Goal: Task Accomplishment & Management: Use online tool/utility

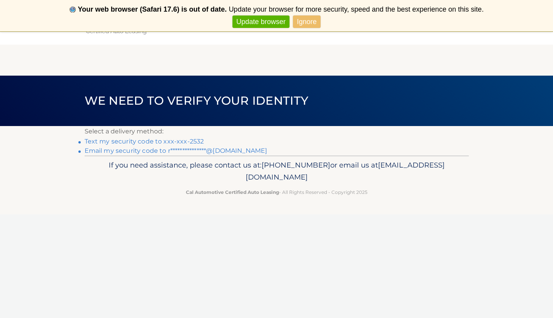
click at [172, 139] on link "Text my security code to xxx-xxx-2532" at bounding box center [145, 141] width 120 height 7
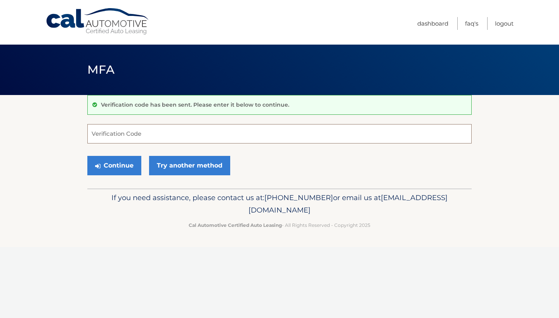
click at [172, 137] on input "Verification Code" at bounding box center [279, 133] width 384 height 19
type input "117665"
click at [114, 165] on button "Continue" at bounding box center [114, 165] width 54 height 19
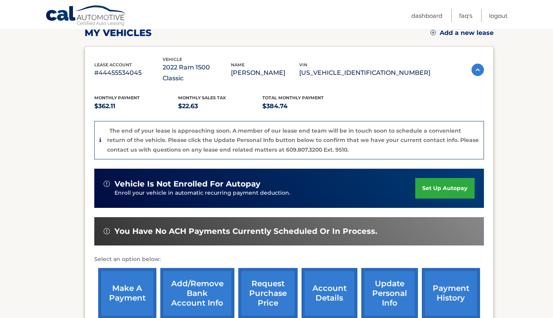
scroll to position [176, 0]
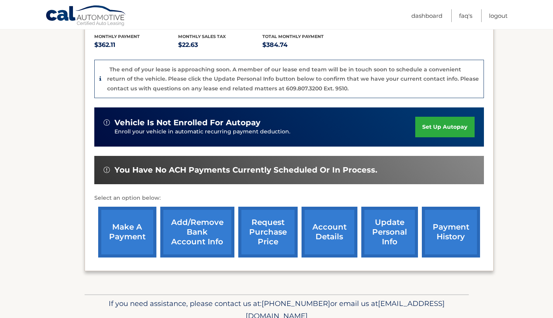
click at [138, 214] on link "make a payment" at bounding box center [127, 232] width 58 height 51
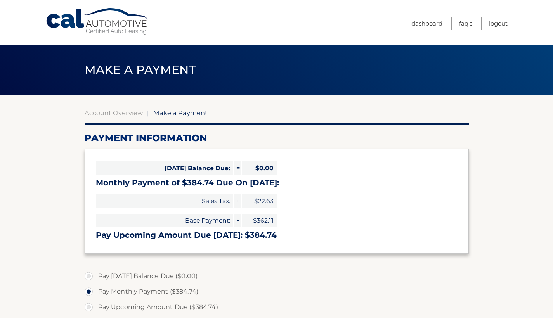
select select "MzJkMzM3MTEtY2UxOC00ZTdhLWJmMWYtNGFlNmQ4OTdmNjgx"
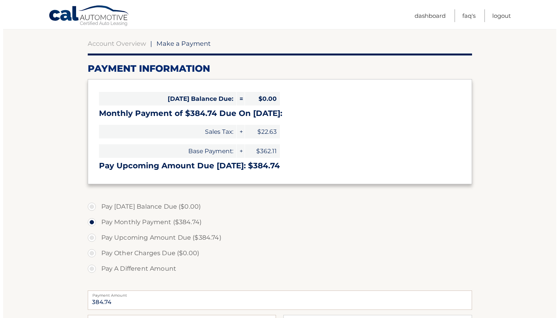
scroll to position [216, 0]
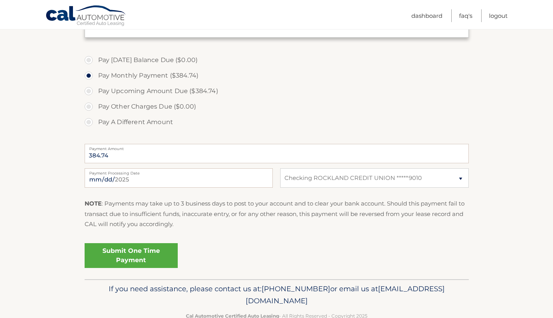
click at [152, 256] on link "Submit One Time Payment" at bounding box center [131, 255] width 93 height 25
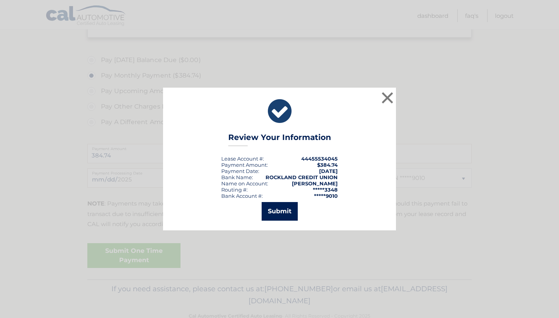
click at [282, 213] on button "Submit" at bounding box center [280, 211] width 36 height 19
